Goal: Manage account settings

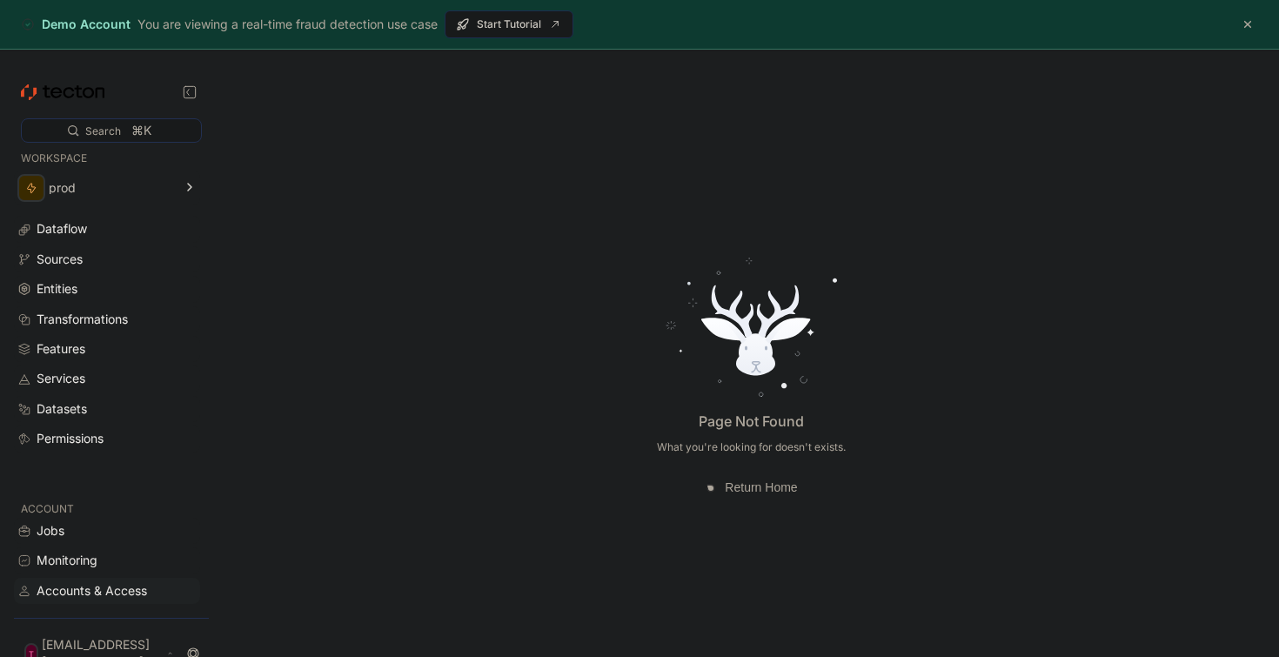
click at [97, 600] on div "Accounts & Access" at bounding box center [92, 590] width 110 height 19
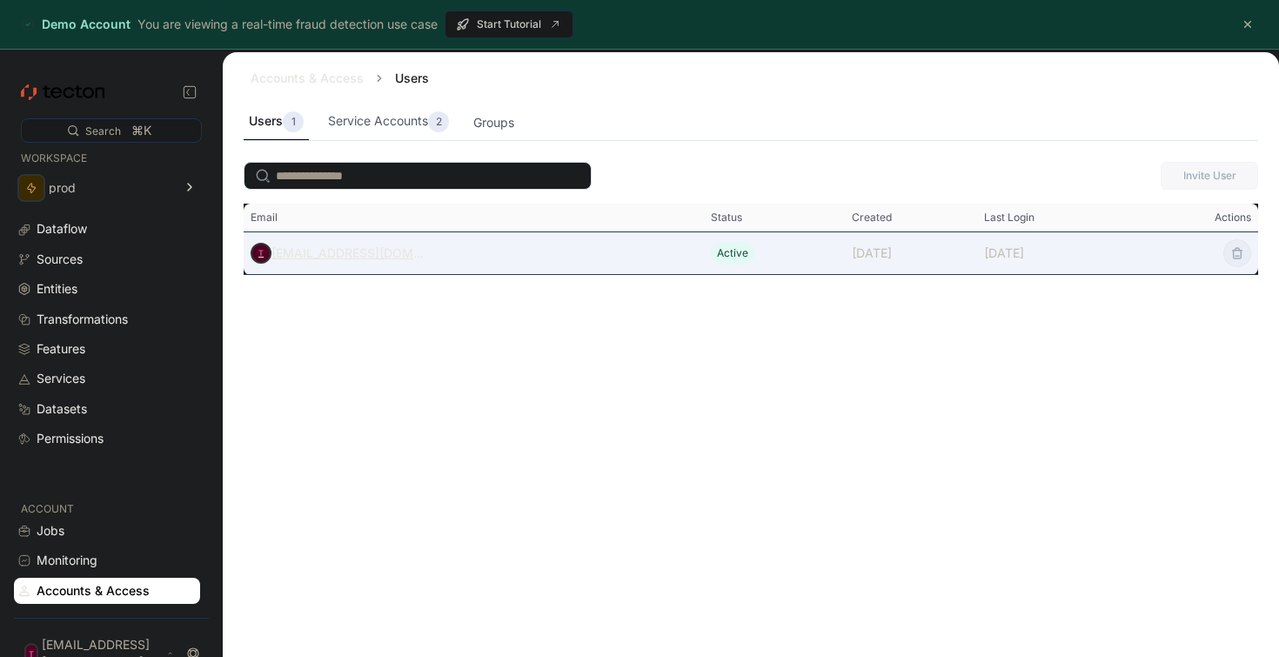
click at [398, 252] on div "[EMAIL_ADDRESS][DOMAIN_NAME]" at bounding box center [347, 253] width 153 height 21
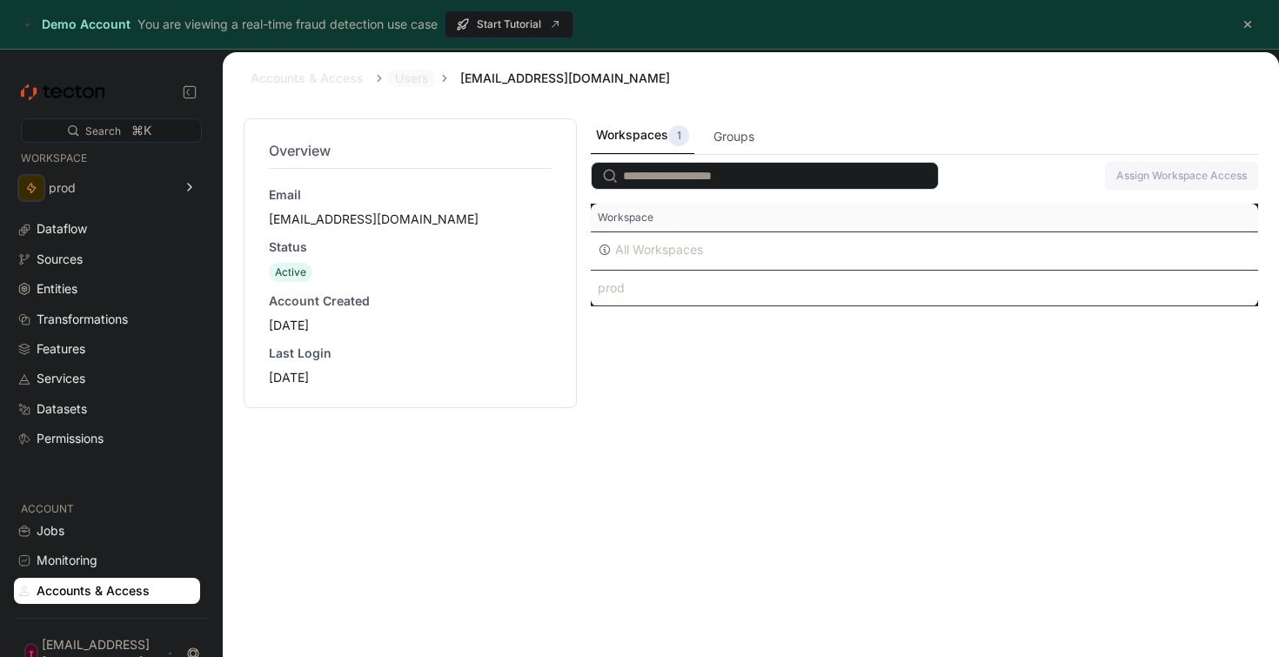
click at [418, 85] on link "Users" at bounding box center [412, 77] width 34 height 15
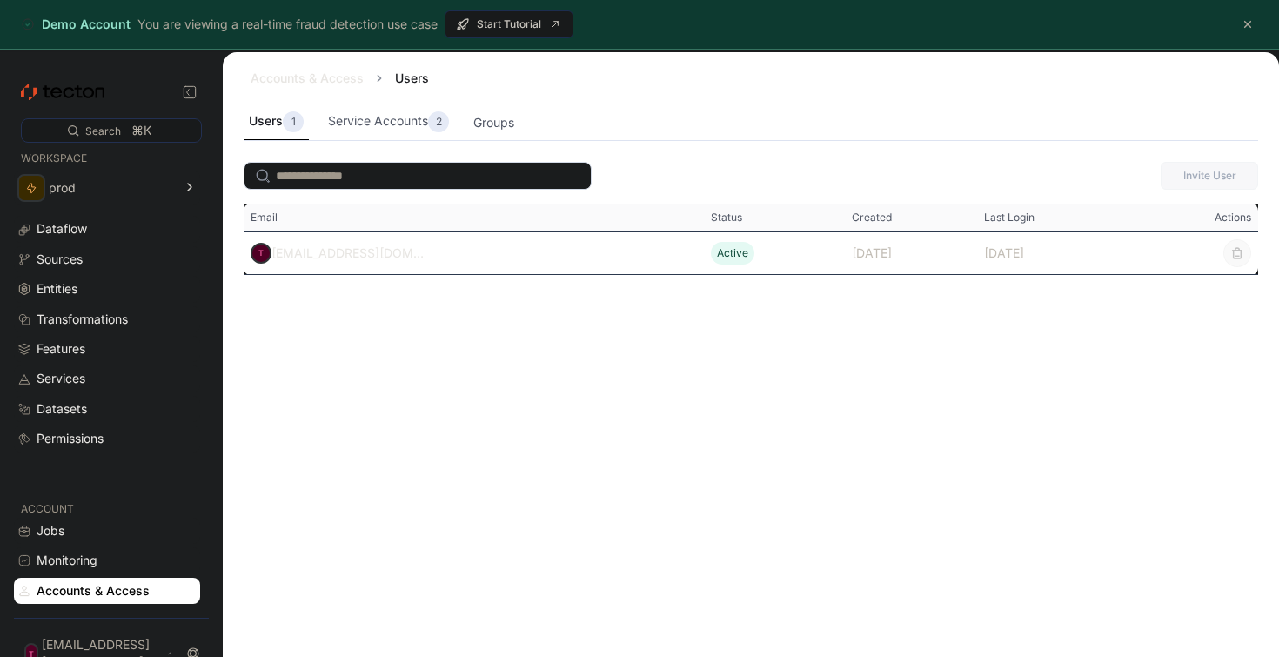
click at [418, 85] on div "Users" at bounding box center [412, 78] width 48 height 17
click at [607, 109] on div "Users 1 Service Accounts 2 Groups" at bounding box center [751, 122] width 1014 height 37
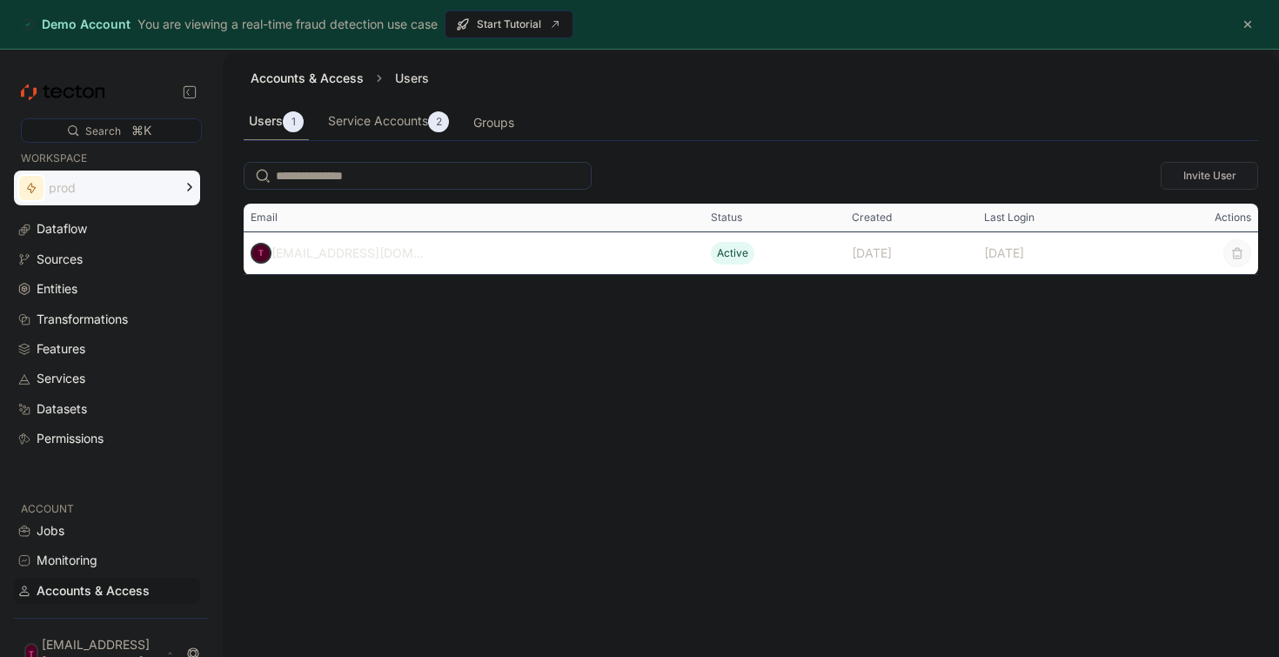
click at [148, 600] on div "Accounts & Access" at bounding box center [93, 590] width 113 height 19
click at [1246, 26] on button "button" at bounding box center [1247, 24] width 21 height 21
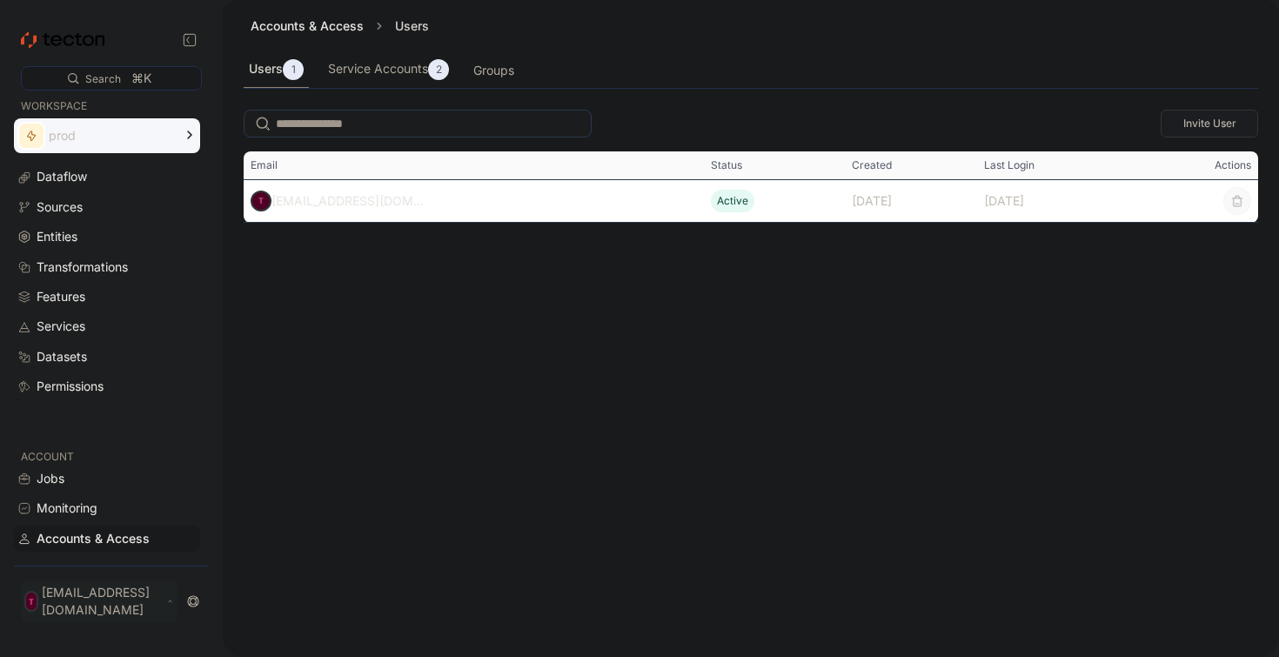
click at [177, 611] on div "T [EMAIL_ADDRESS][DOMAIN_NAME]" at bounding box center [99, 601] width 157 height 42
click at [87, 563] on div "Log Out" at bounding box center [76, 561] width 46 height 17
